Goal: Information Seeking & Learning: Learn about a topic

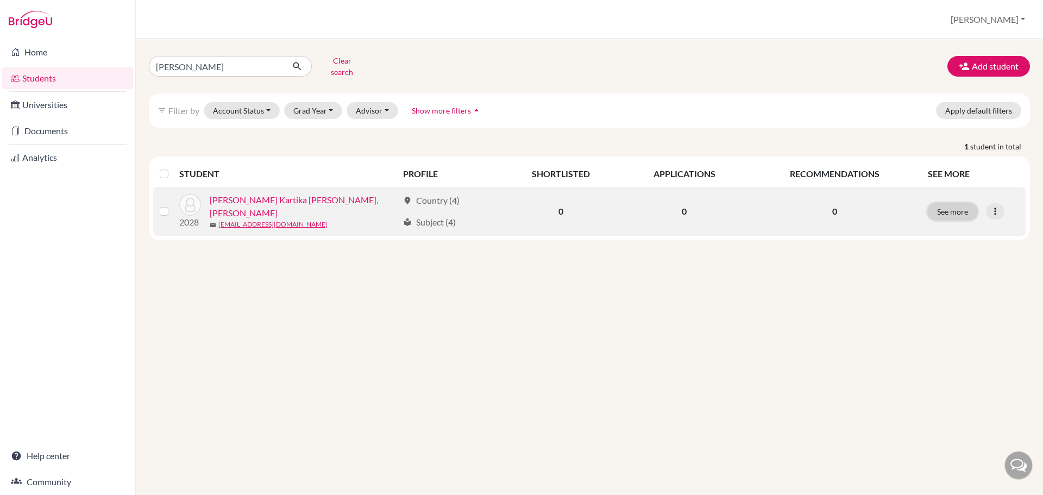
click at [967, 203] on button "See more" at bounding box center [952, 211] width 49 height 17
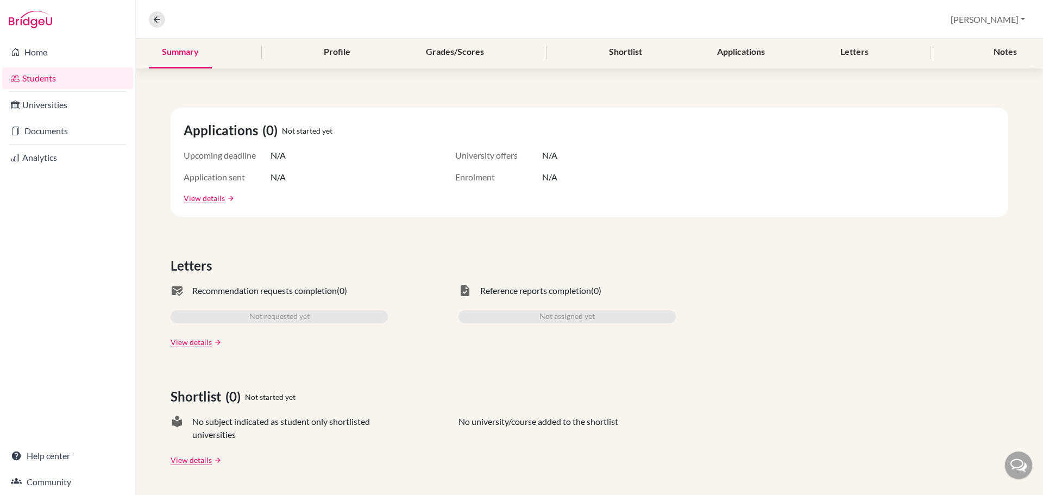
scroll to position [80, 0]
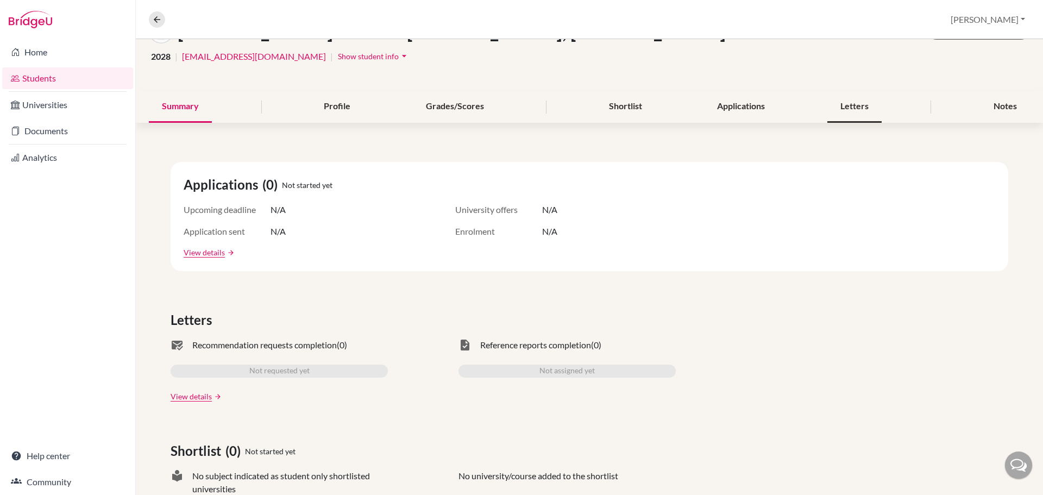
click at [858, 107] on div "Letters" at bounding box center [855, 107] width 54 height 32
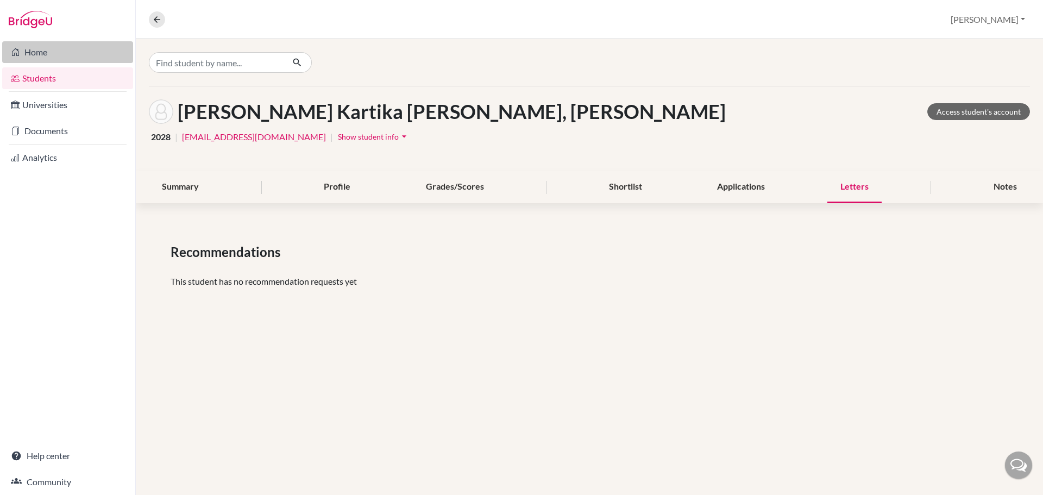
click at [42, 59] on link "Home" at bounding box center [67, 52] width 131 height 22
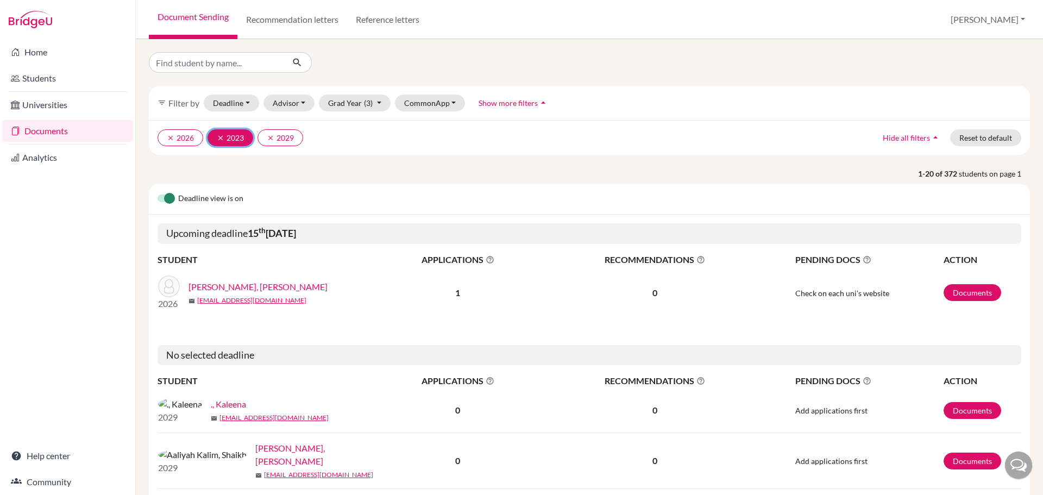
click at [220, 140] on icon "clear" at bounding box center [221, 138] width 8 height 8
click at [167, 137] on icon "clear" at bounding box center [171, 138] width 8 height 8
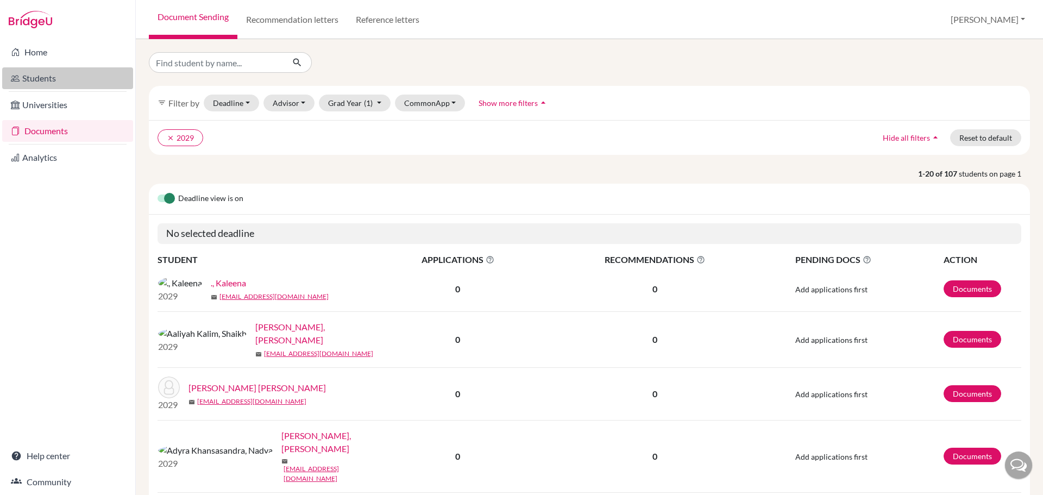
click at [54, 76] on link "Students" at bounding box center [67, 78] width 131 height 22
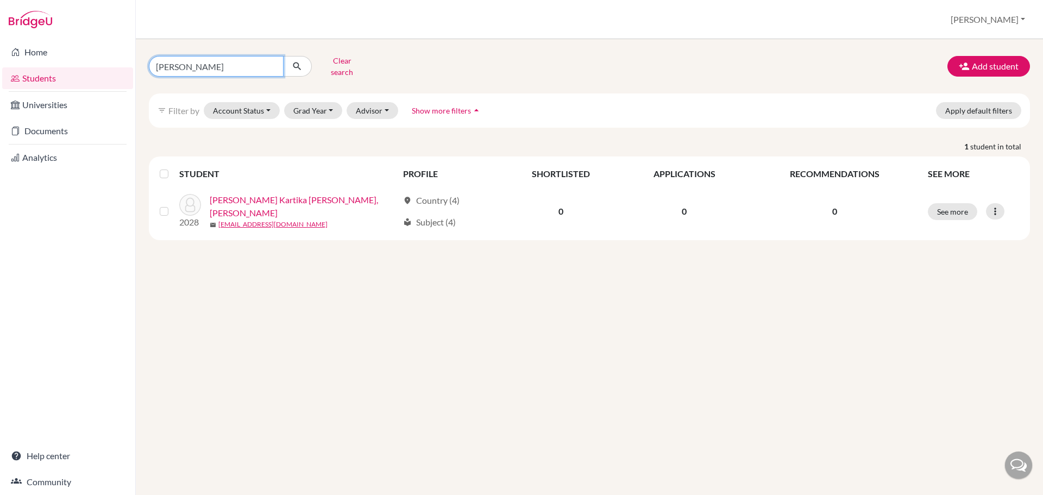
click at [231, 62] on input "miley ann" at bounding box center [216, 66] width 135 height 21
click at [267, 61] on input "miley ann" at bounding box center [216, 66] width 135 height 21
click at [270, 61] on input "[PERSON_NAME]" at bounding box center [216, 66] width 135 height 21
click at [346, 63] on button "Clear search" at bounding box center [342, 66] width 60 height 28
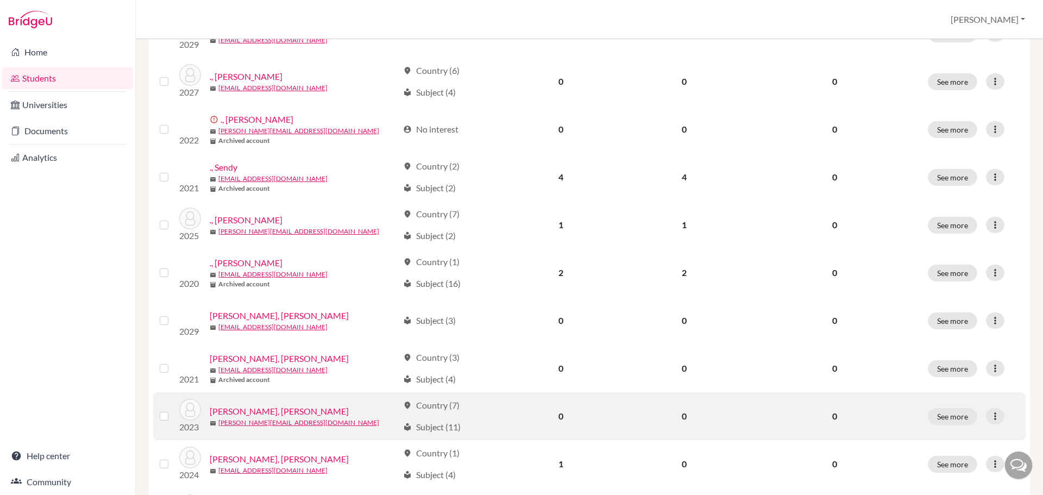
scroll to position [272, 0]
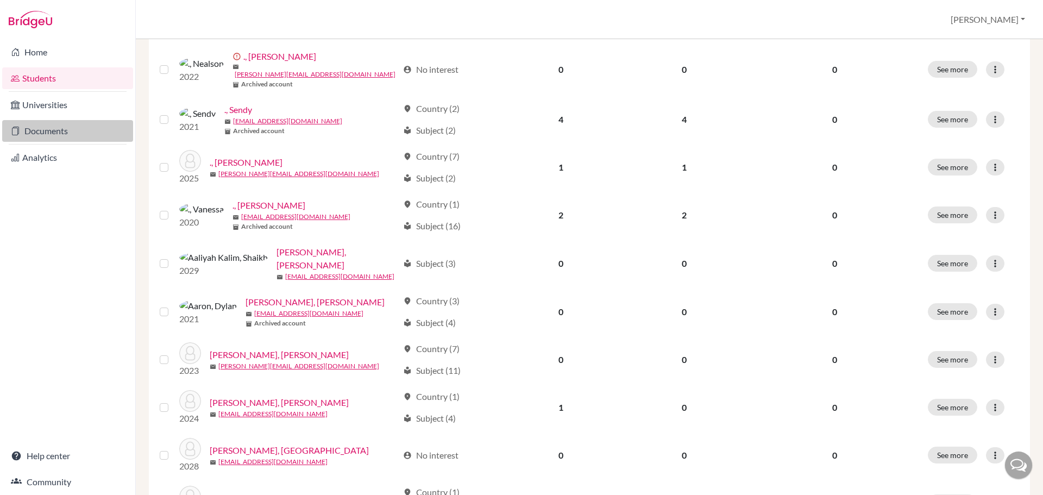
click at [53, 128] on link "Documents" at bounding box center [67, 131] width 131 height 22
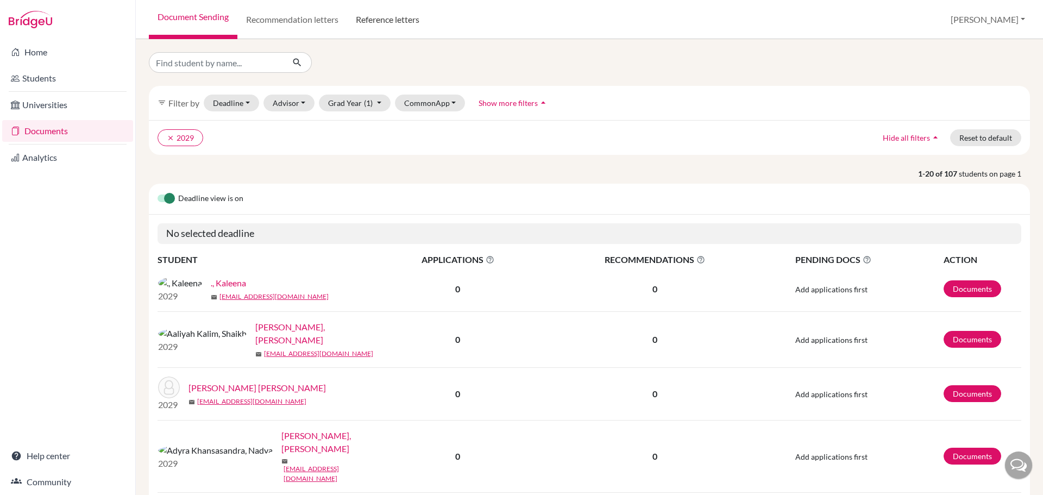
click at [381, 21] on link "Reference letters" at bounding box center [387, 19] width 81 height 39
click at [327, 24] on link "Recommendation letters" at bounding box center [292, 19] width 110 height 39
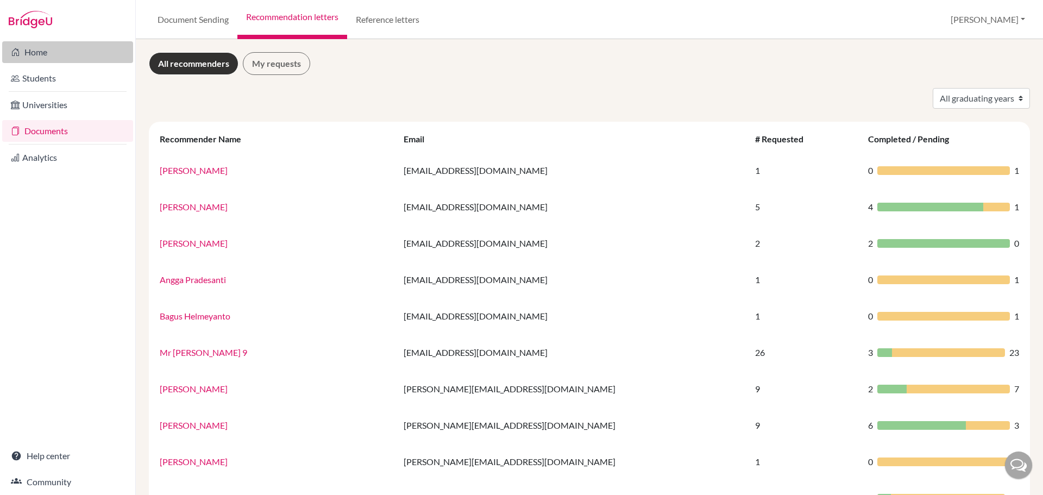
click at [51, 57] on link "Home" at bounding box center [67, 52] width 131 height 22
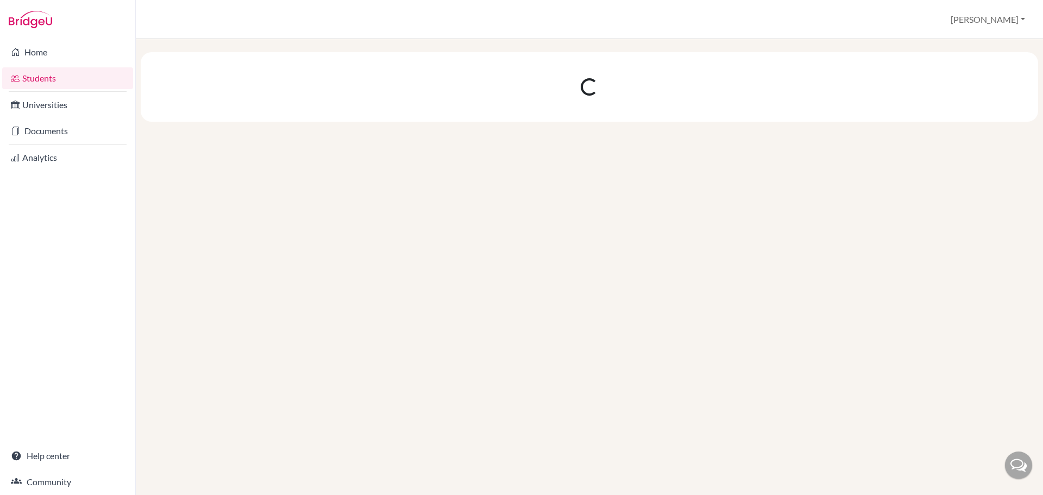
click at [70, 82] on link "Students" at bounding box center [67, 78] width 131 height 22
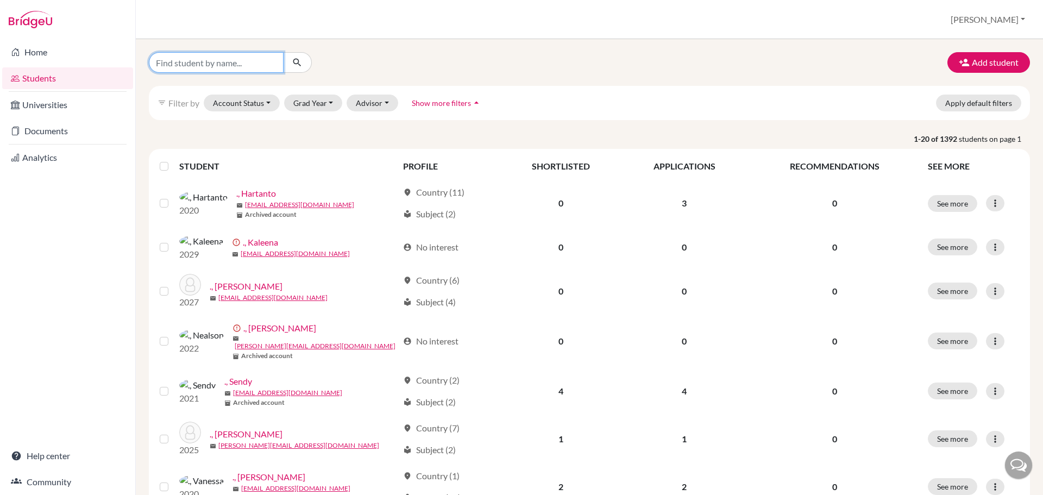
click at [253, 72] on input "Find student by name..." at bounding box center [216, 62] width 135 height 21
type input "rhevall"
click at [276, 62] on input "rhevall" at bounding box center [216, 62] width 135 height 21
click at [270, 64] on input "rhevall" at bounding box center [216, 62] width 135 height 21
click at [274, 60] on input "Find student by name..." at bounding box center [216, 62] width 135 height 21
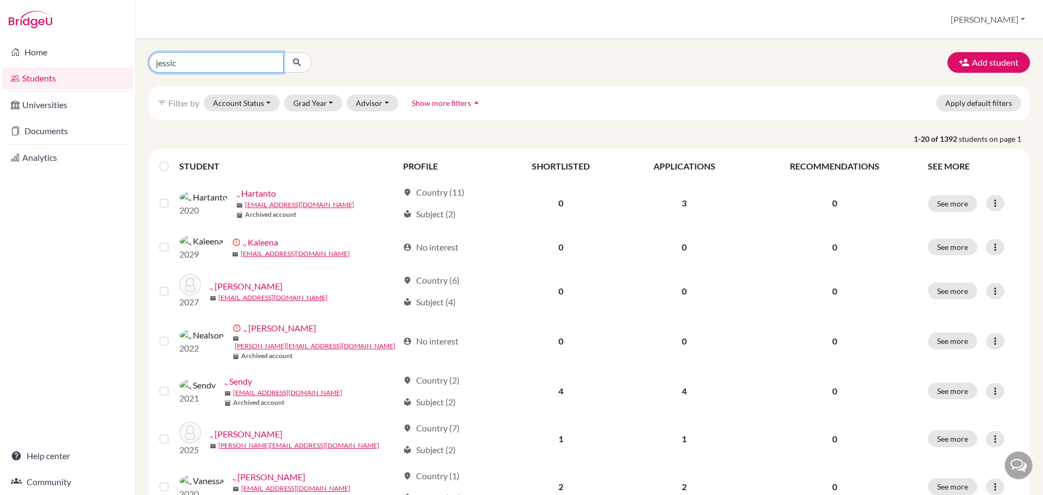
type input "jessica"
click button "submit" at bounding box center [297, 62] width 29 height 21
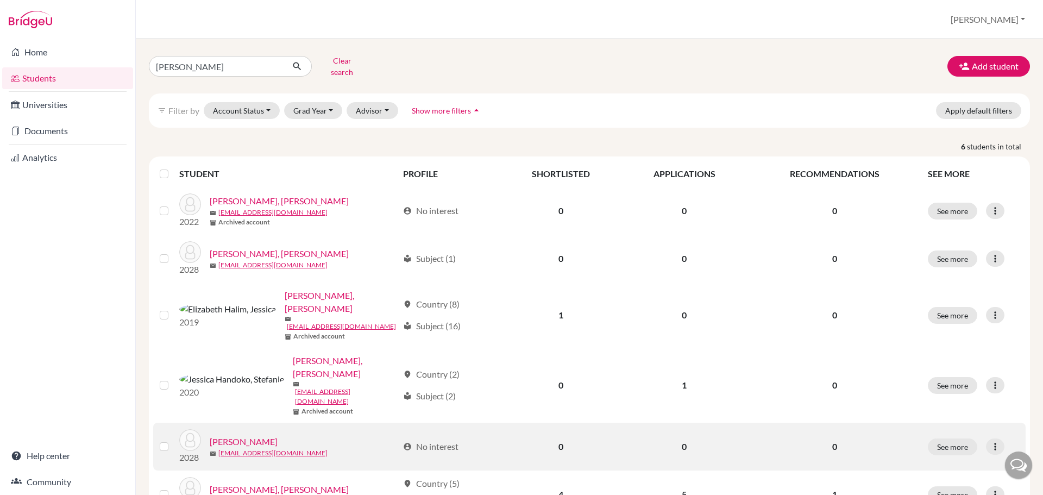
click at [225, 435] on link "Santoso, Jessica" at bounding box center [244, 441] width 68 height 13
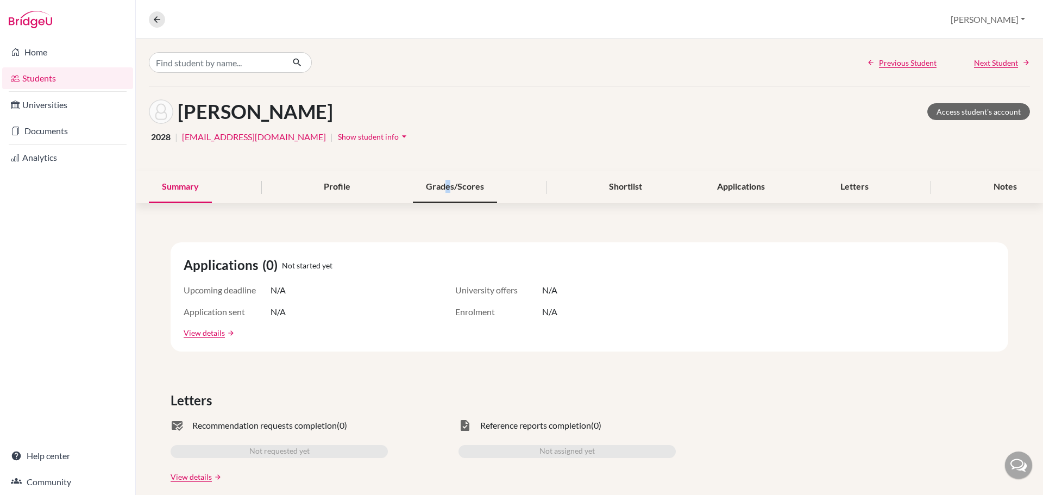
click at [445, 187] on div "Grades/Scores" at bounding box center [455, 187] width 84 height 32
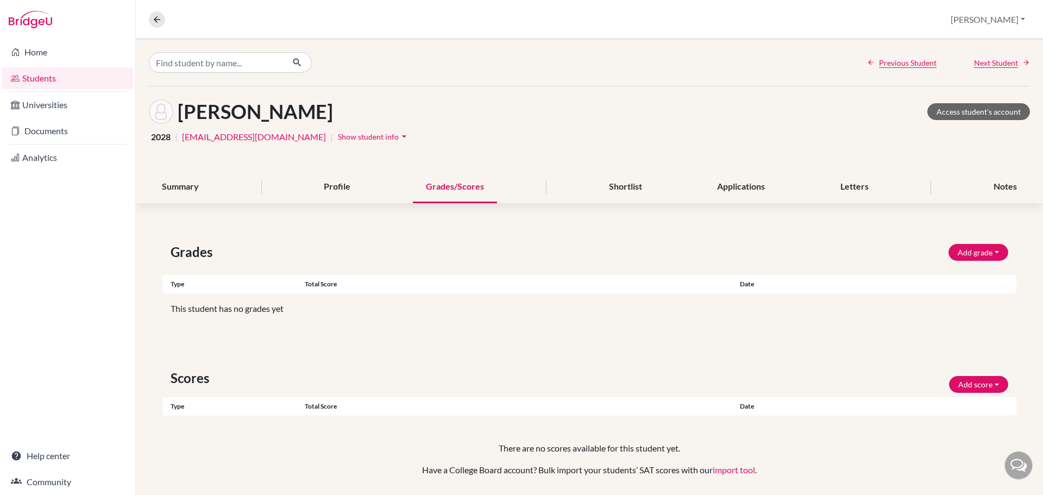
click at [678, 199] on div "Summary Profile Grades/Scores Shortlist Applications Letters Notes" at bounding box center [589, 187] width 881 height 32
click at [333, 183] on div "Profile" at bounding box center [337, 187] width 53 height 32
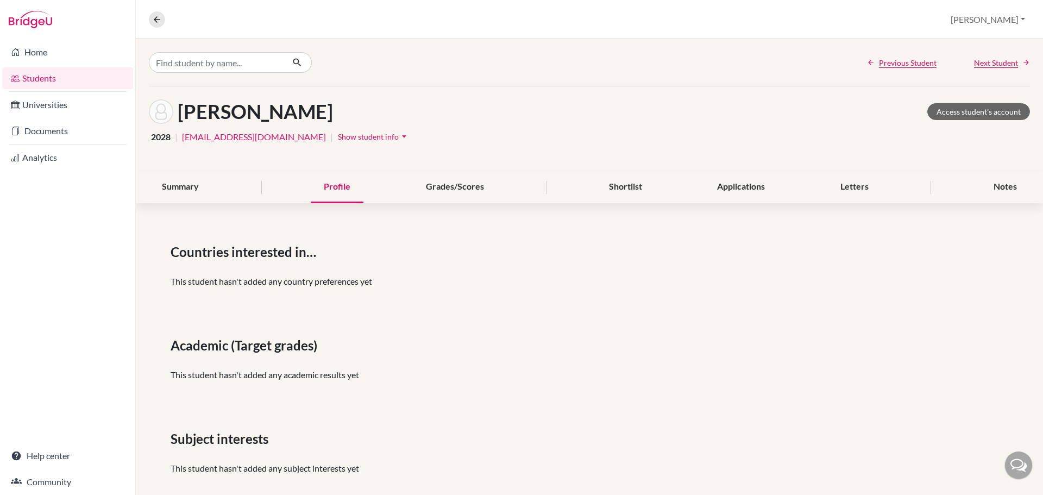
click at [384, 139] on span "Show student info" at bounding box center [368, 136] width 61 height 9
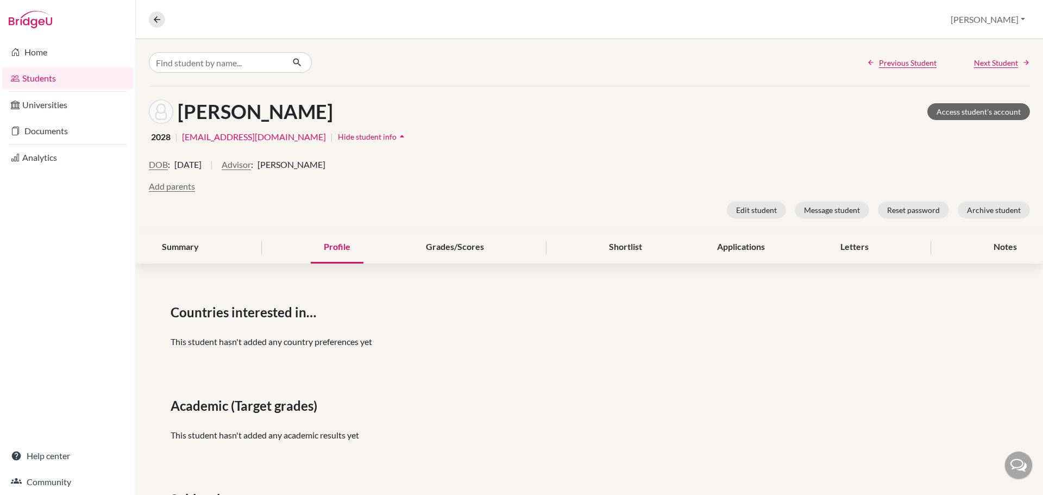
click at [384, 139] on span "Hide student info" at bounding box center [367, 136] width 59 height 9
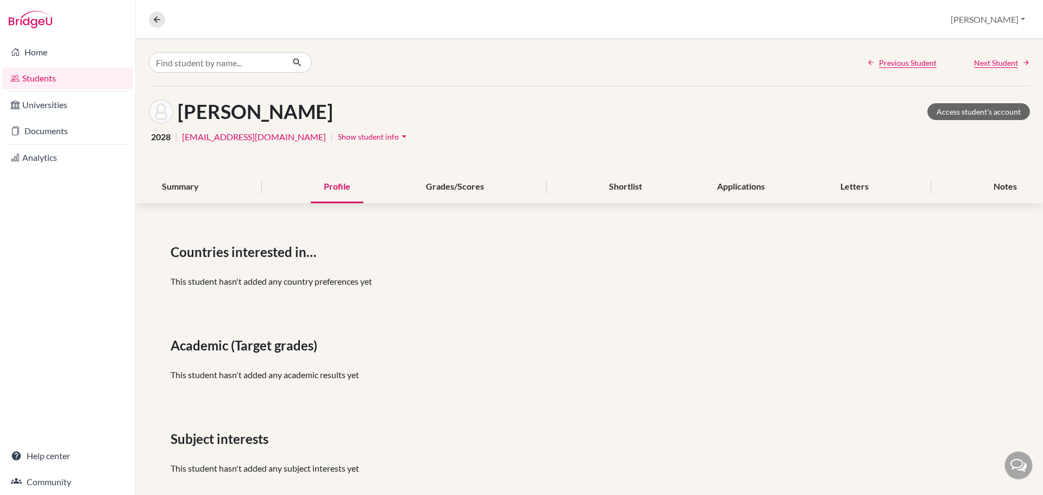
click at [374, 82] on div "Previous Student Next Student" at bounding box center [590, 62] width 908 height 47
click at [757, 192] on div "Applications" at bounding box center [741, 187] width 74 height 32
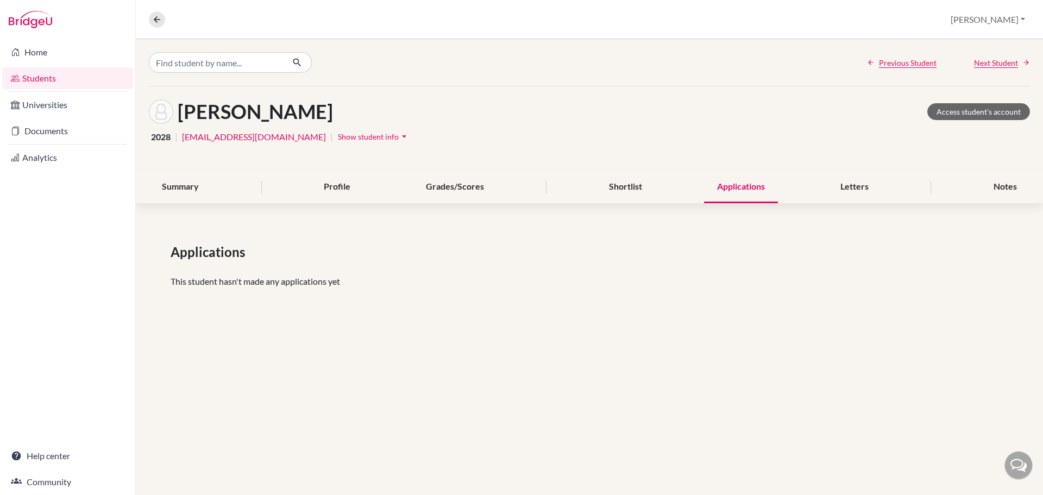
click at [592, 183] on div "Summary Profile Grades/Scores Shortlist Applications Letters Notes" at bounding box center [589, 187] width 881 height 32
